Goal: Information Seeking & Learning: Learn about a topic

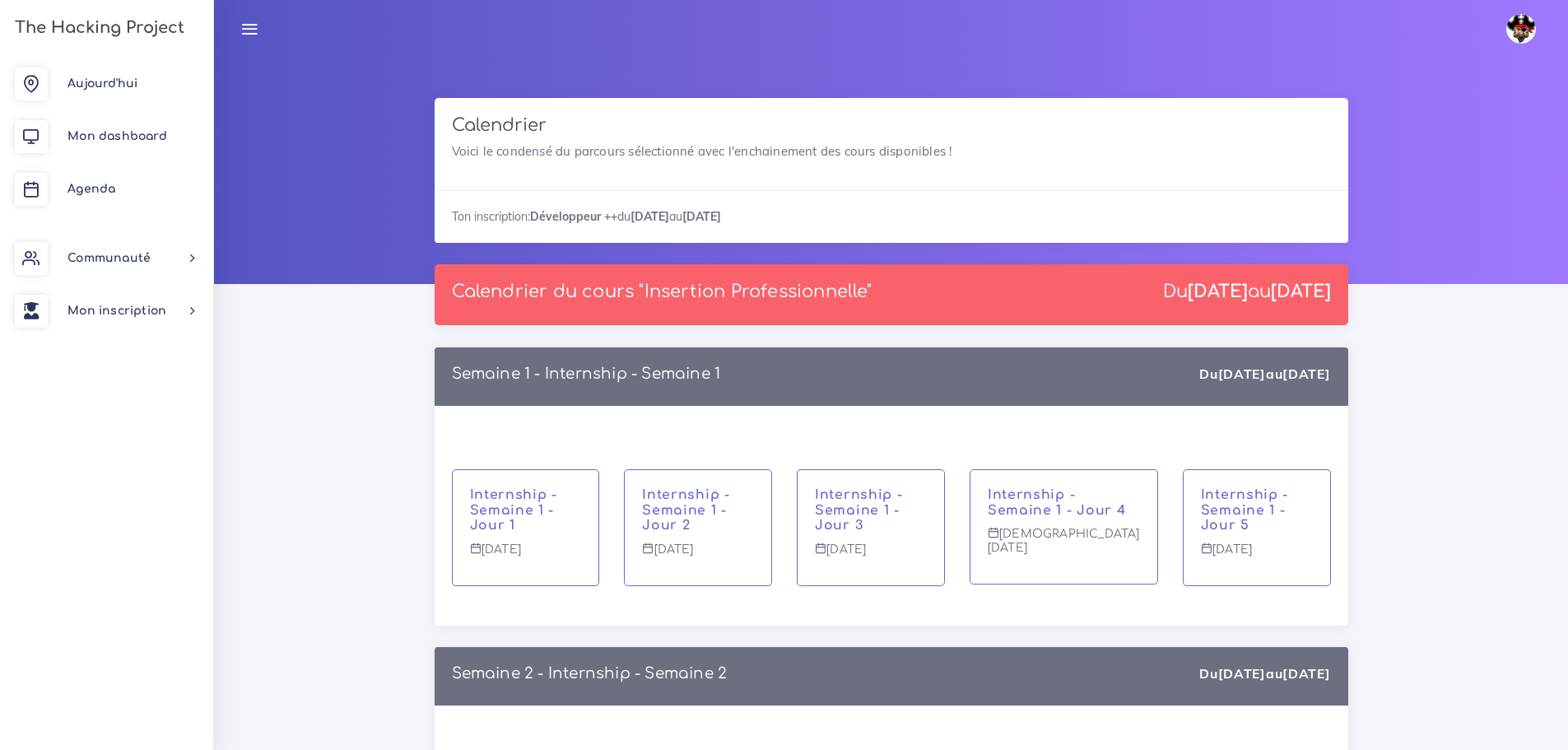
scroll to position [14291, 0]
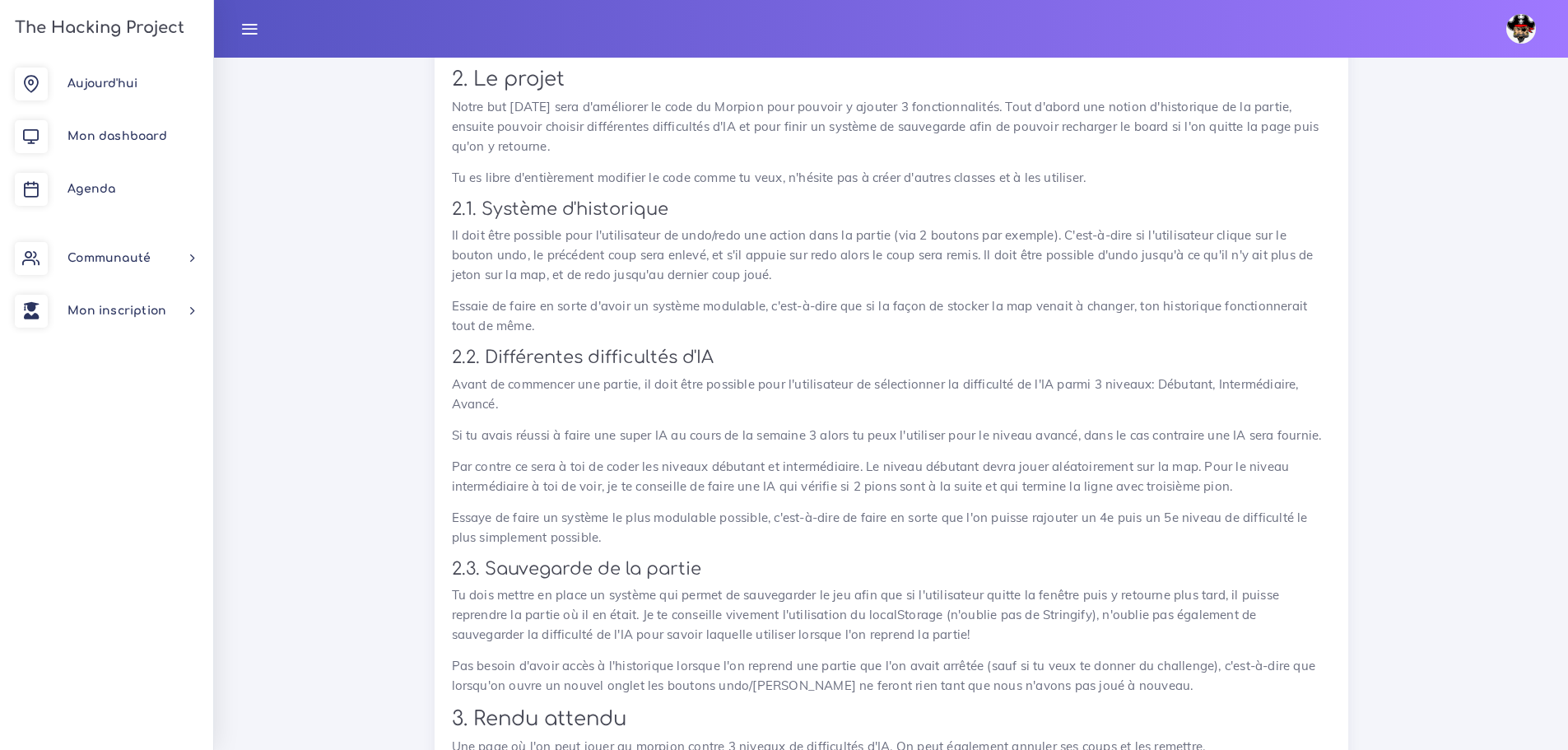
scroll to position [894, 0]
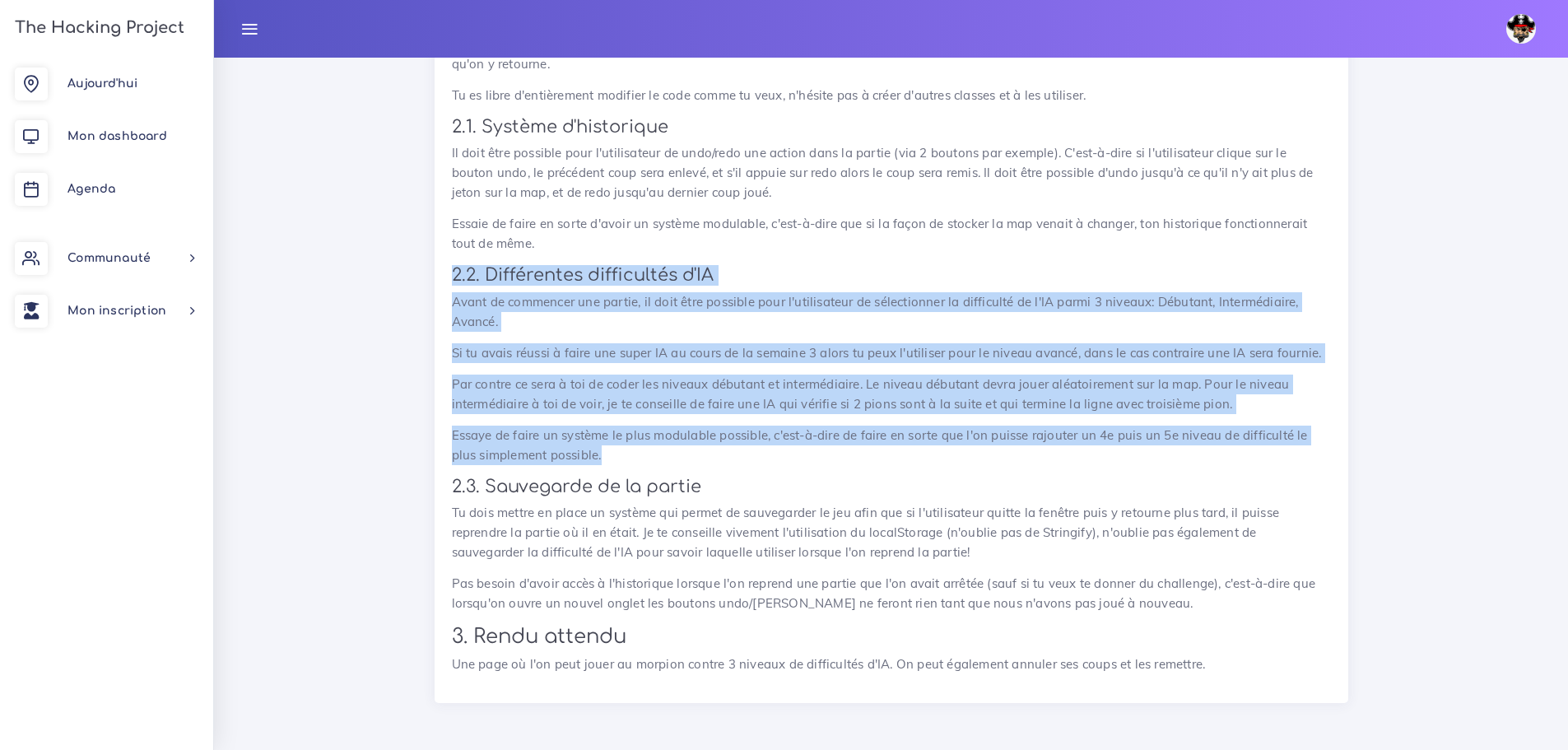
drag, startPoint x: 626, startPoint y: 464, endPoint x: 422, endPoint y: 271, distance: 280.8
click at [423, 271] on div "Projets : Ajouter de nouvelles fonctionnalités Ajouter de nouvelles fonctionnal…" at bounding box center [892, 182] width 938 height 1083
copy div "2.2. Différentes difficultés d'IA Avant de commencer une partie, il doit être p…"
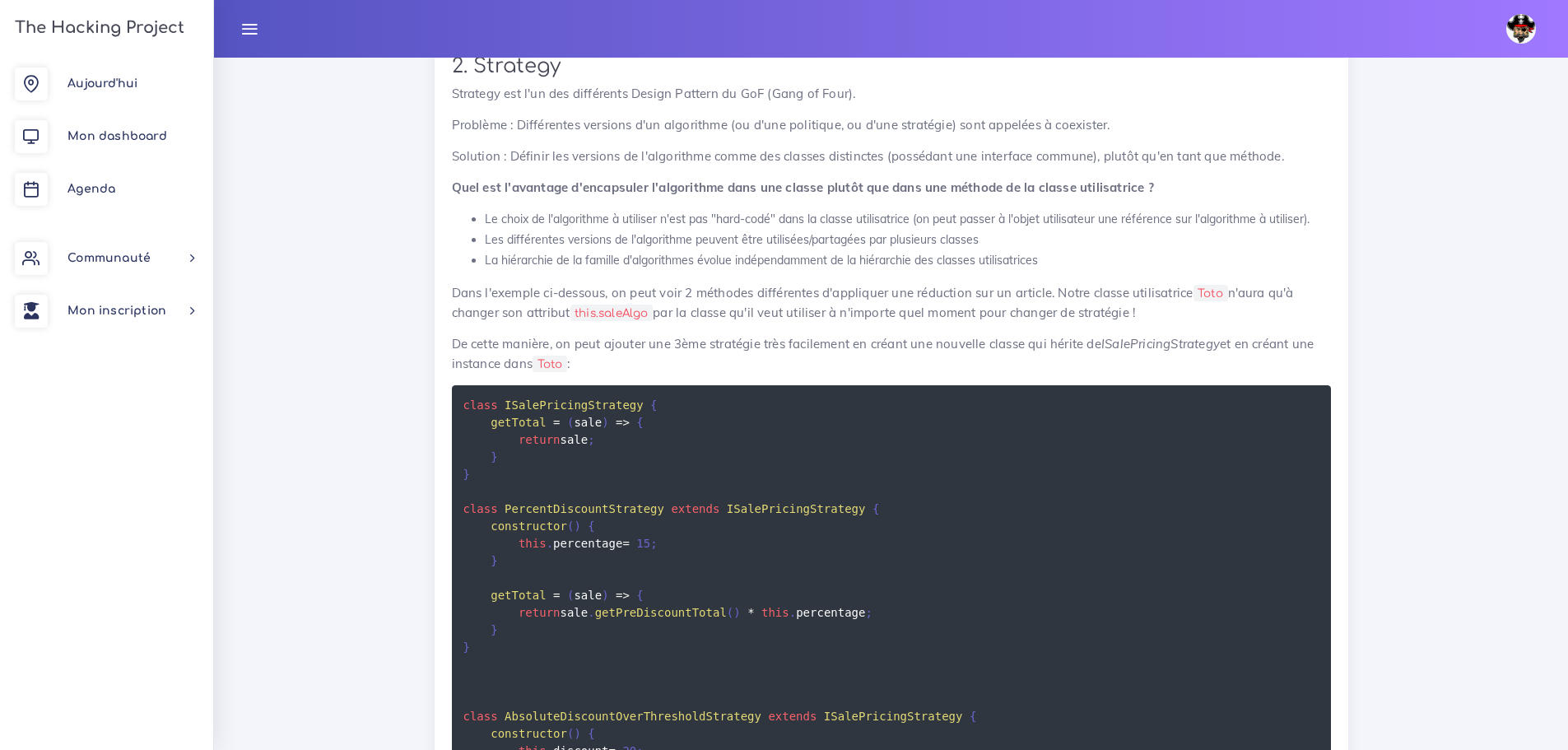
scroll to position [5461, 0]
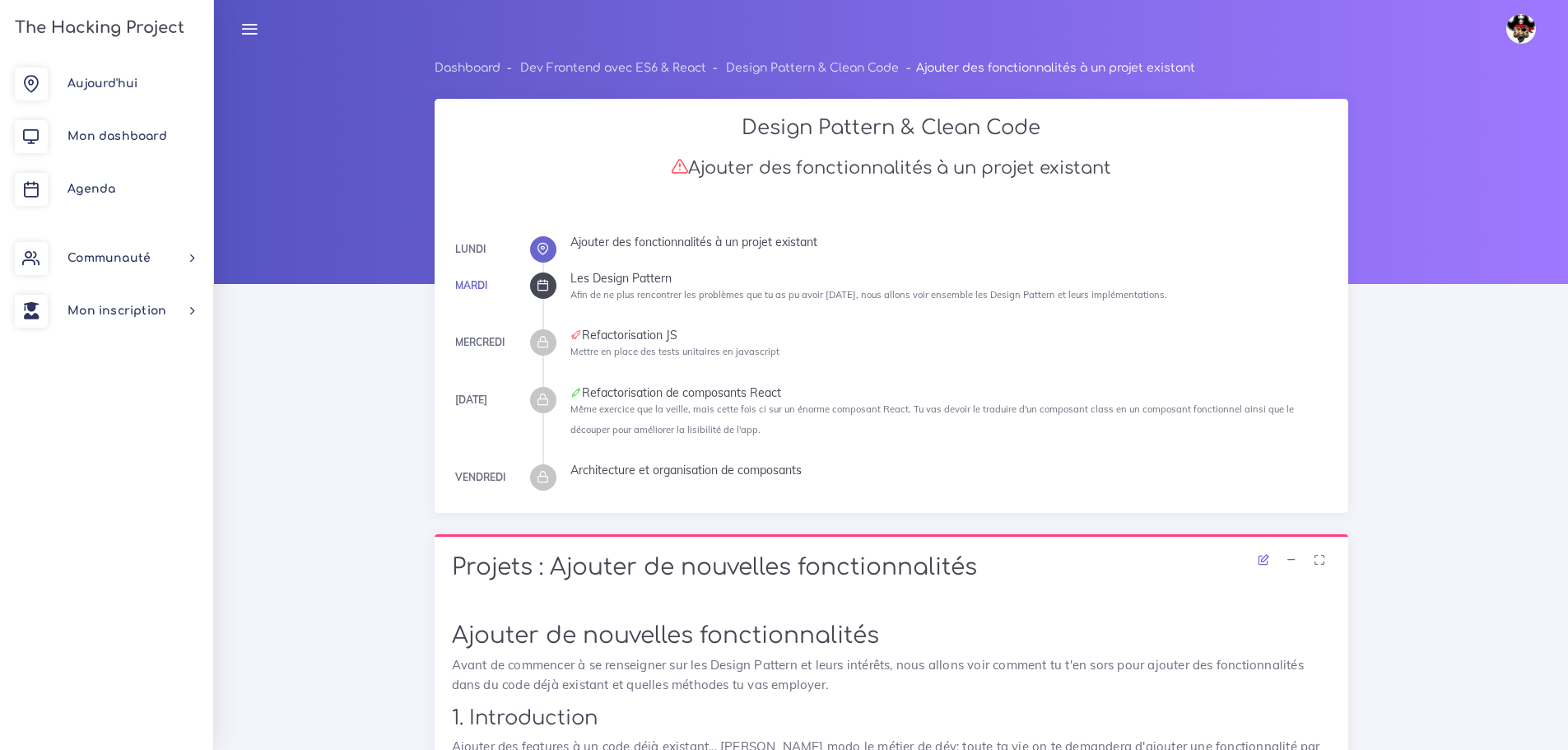
scroll to position [894, 0]
